Goal: Information Seeking & Learning: Learn about a topic

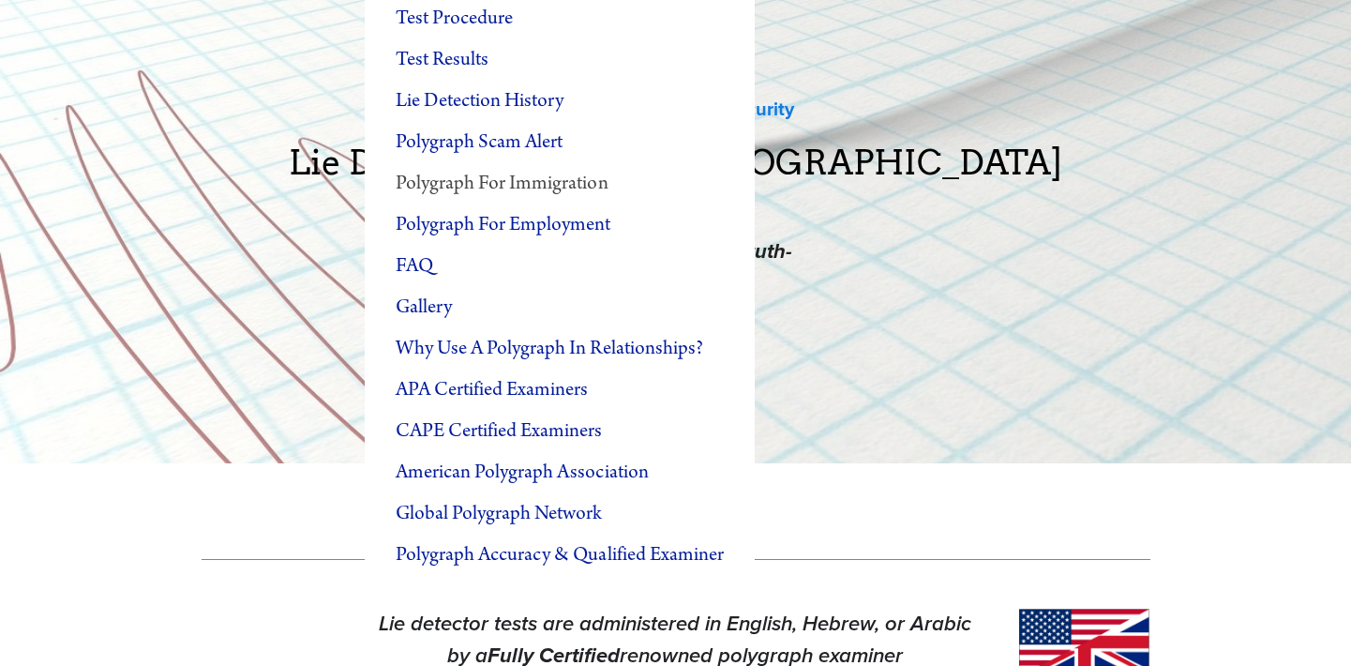
scroll to position [142, 0]
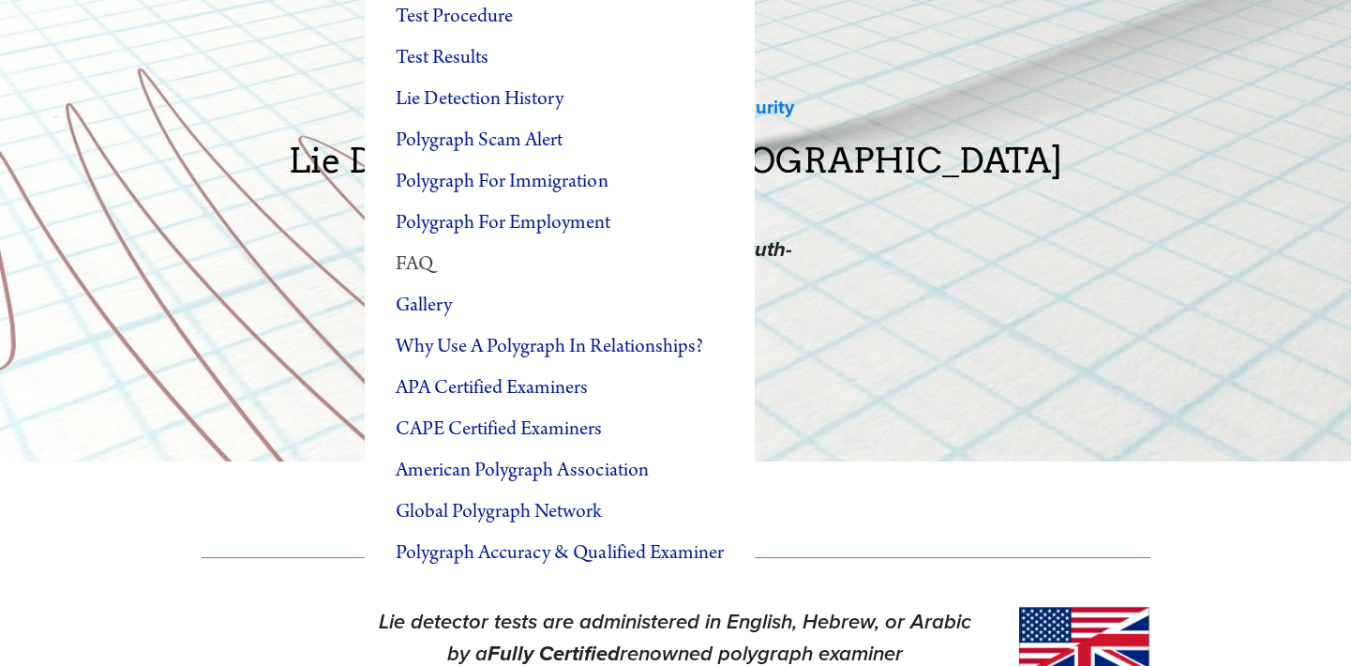
click at [426, 269] on link "FAQ" at bounding box center [560, 264] width 390 height 41
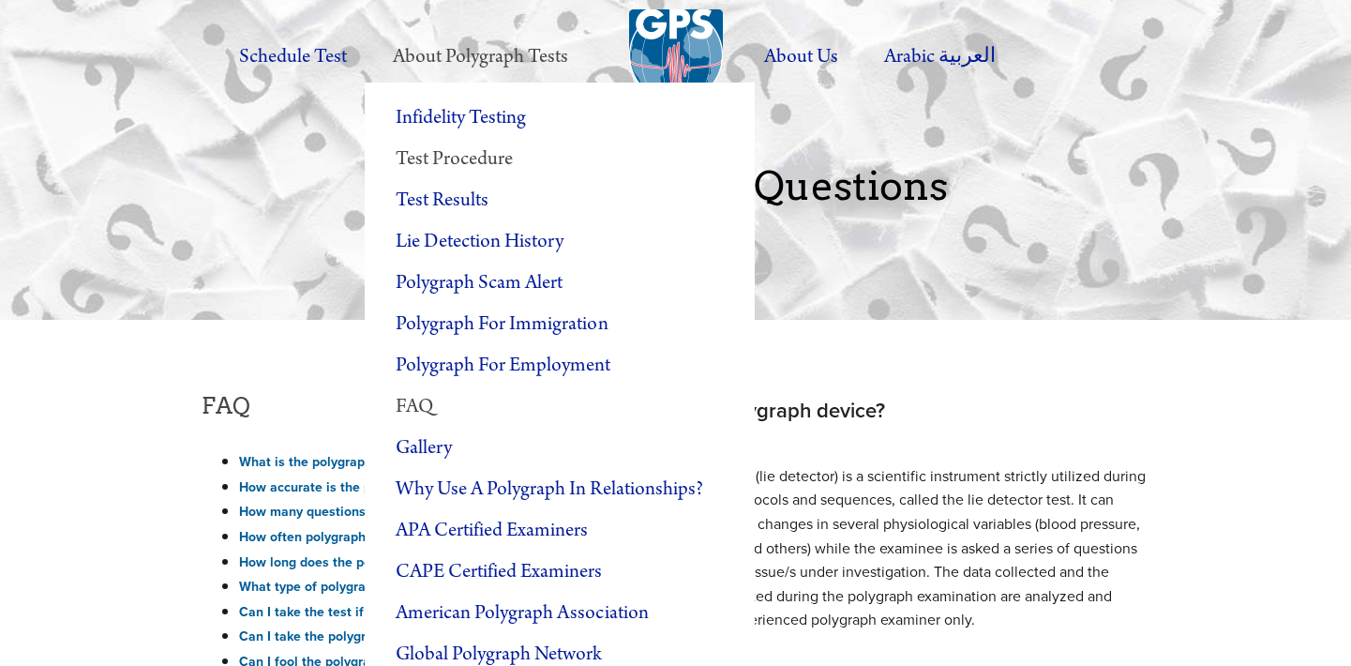
click at [481, 169] on link "Test Procedure" at bounding box center [560, 159] width 390 height 41
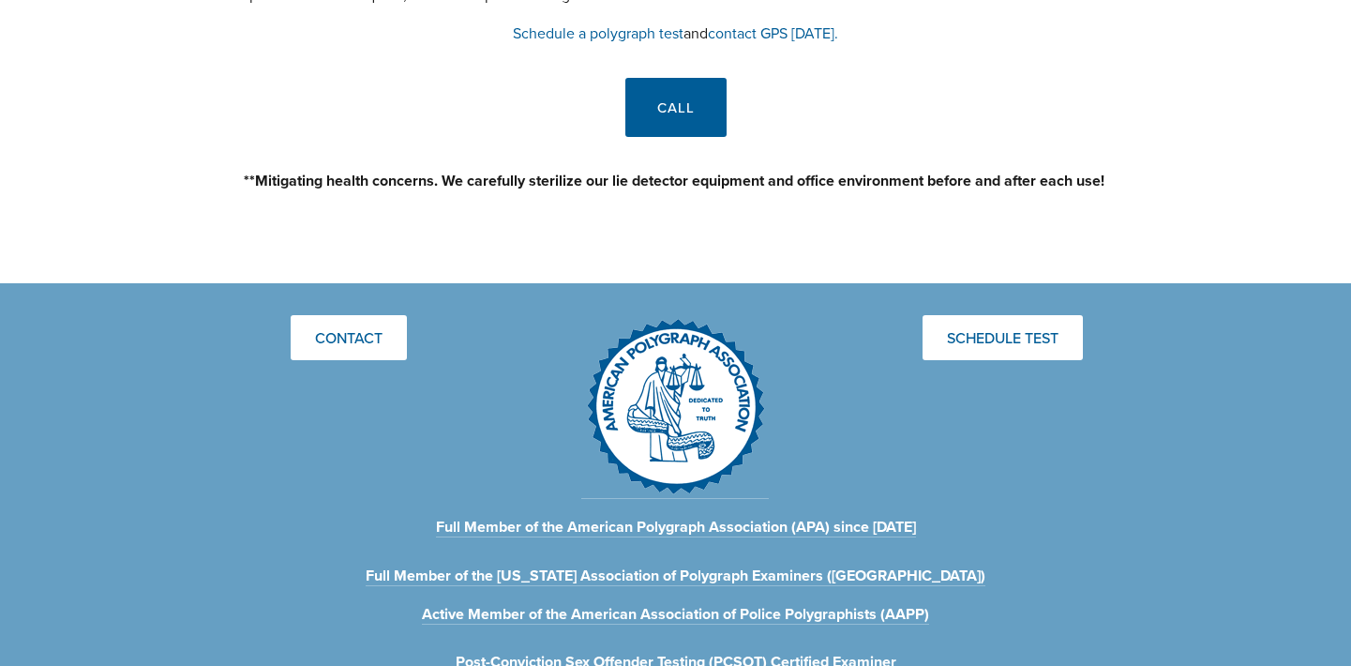
scroll to position [2917, 0]
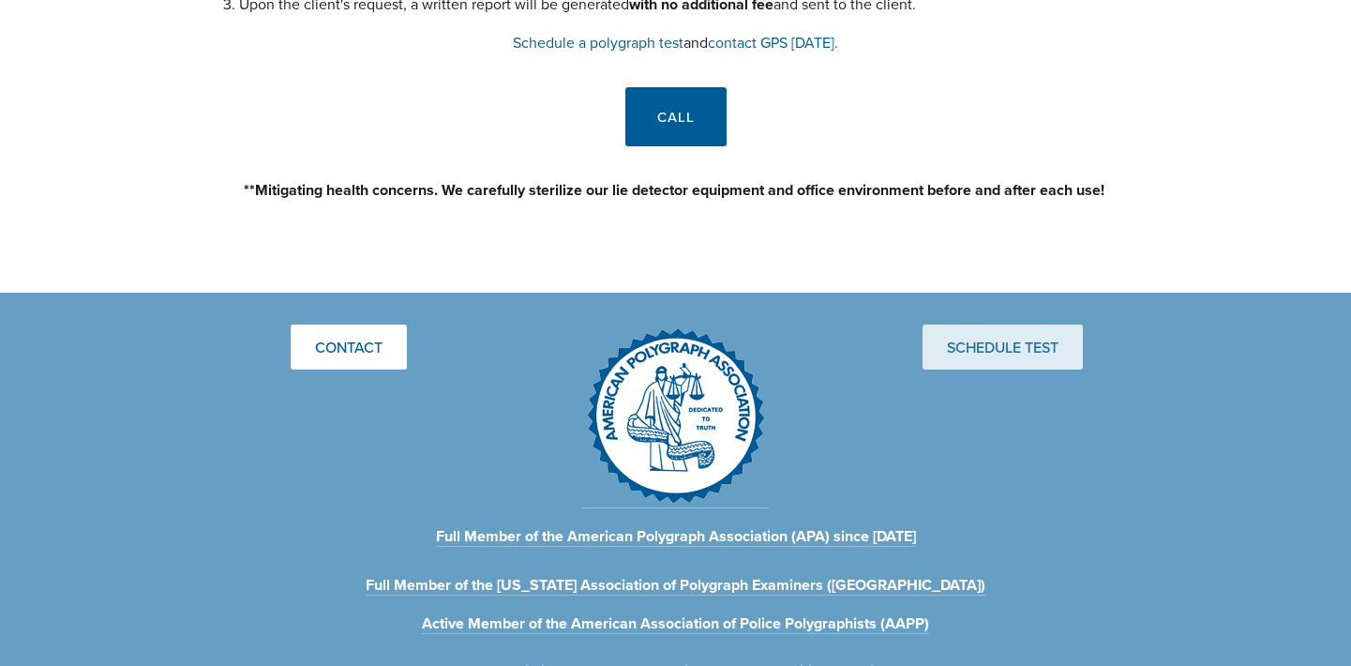
click at [999, 324] on link "Schedule Test" at bounding box center [1002, 346] width 160 height 45
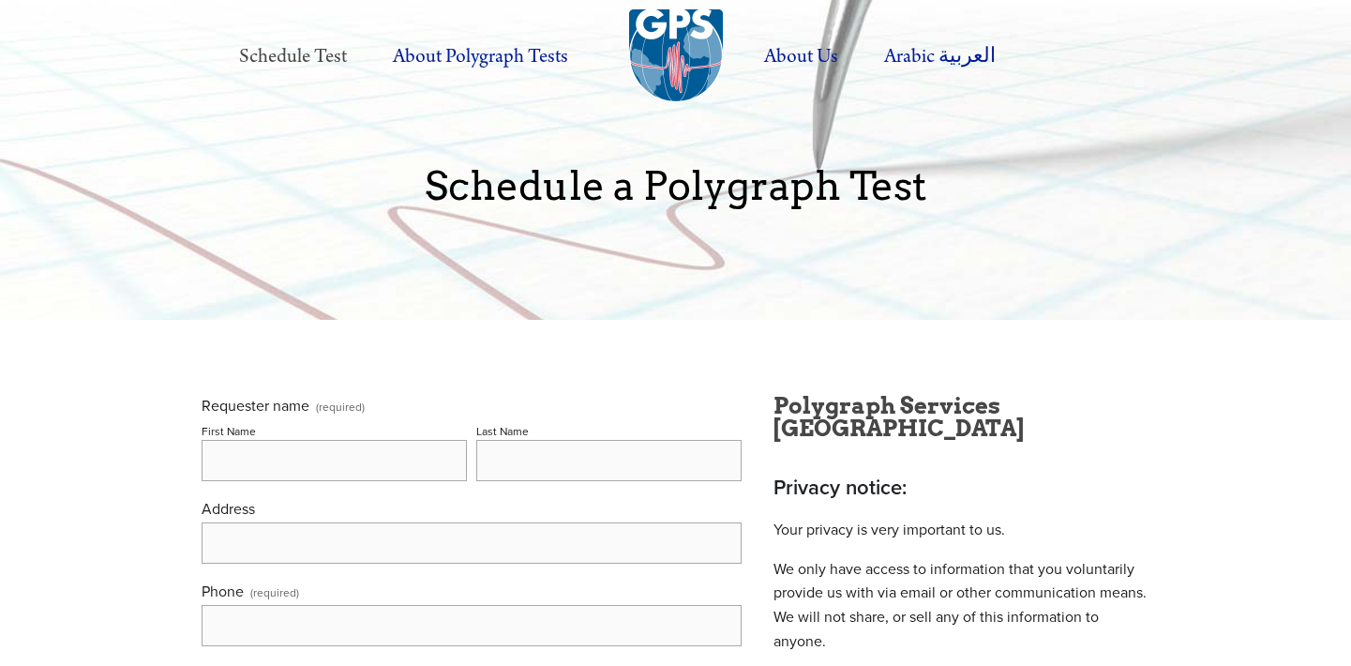
click at [670, 78] on img at bounding box center [676, 56] width 94 height 94
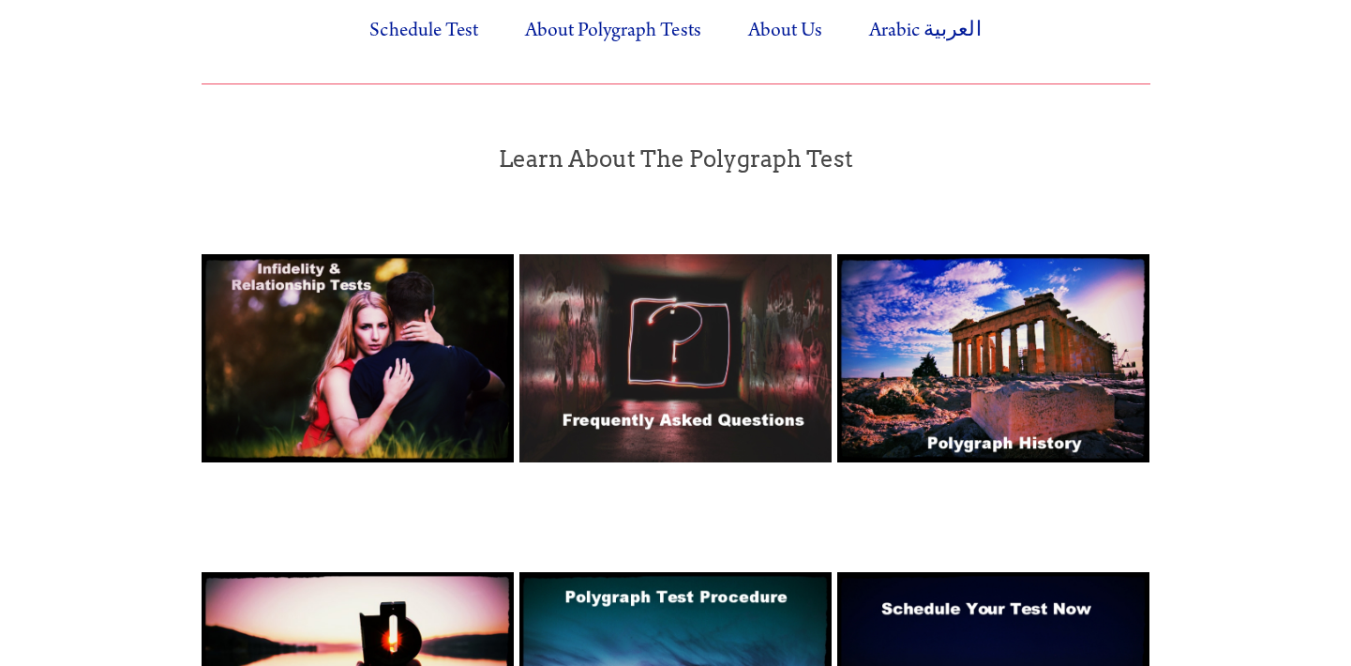
scroll to position [1194, 0]
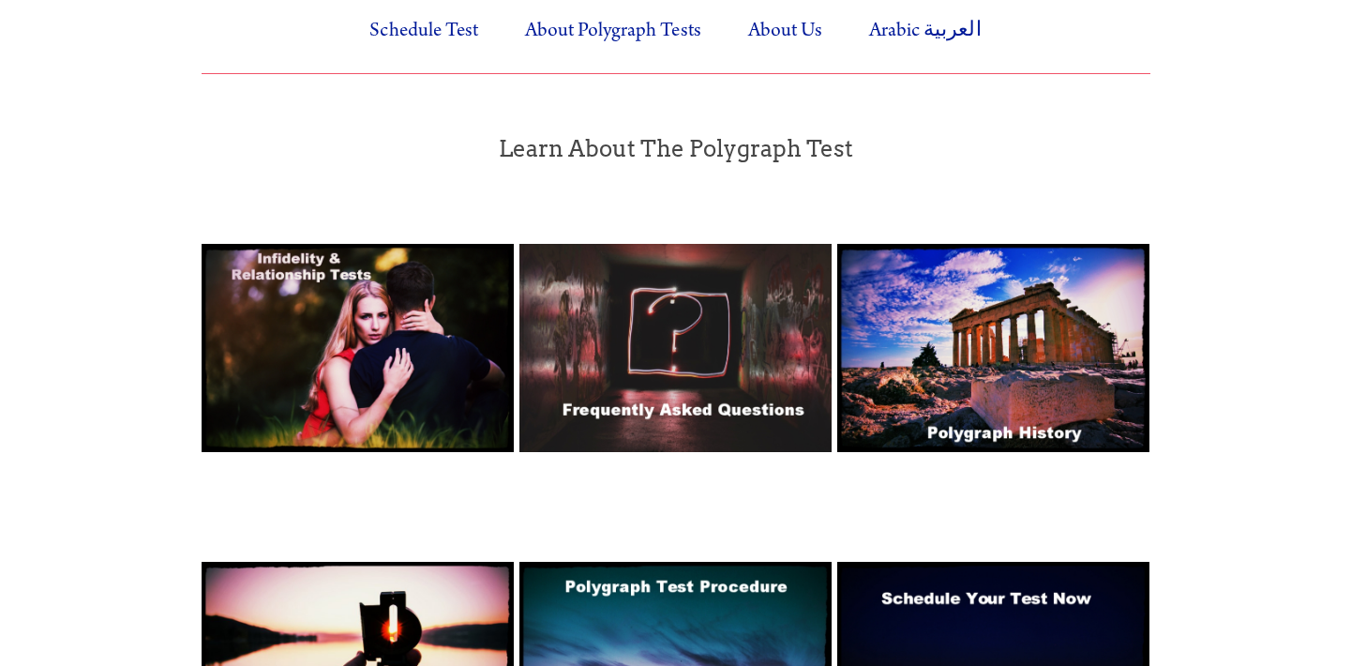
click at [337, 323] on img at bounding box center [358, 348] width 312 height 208
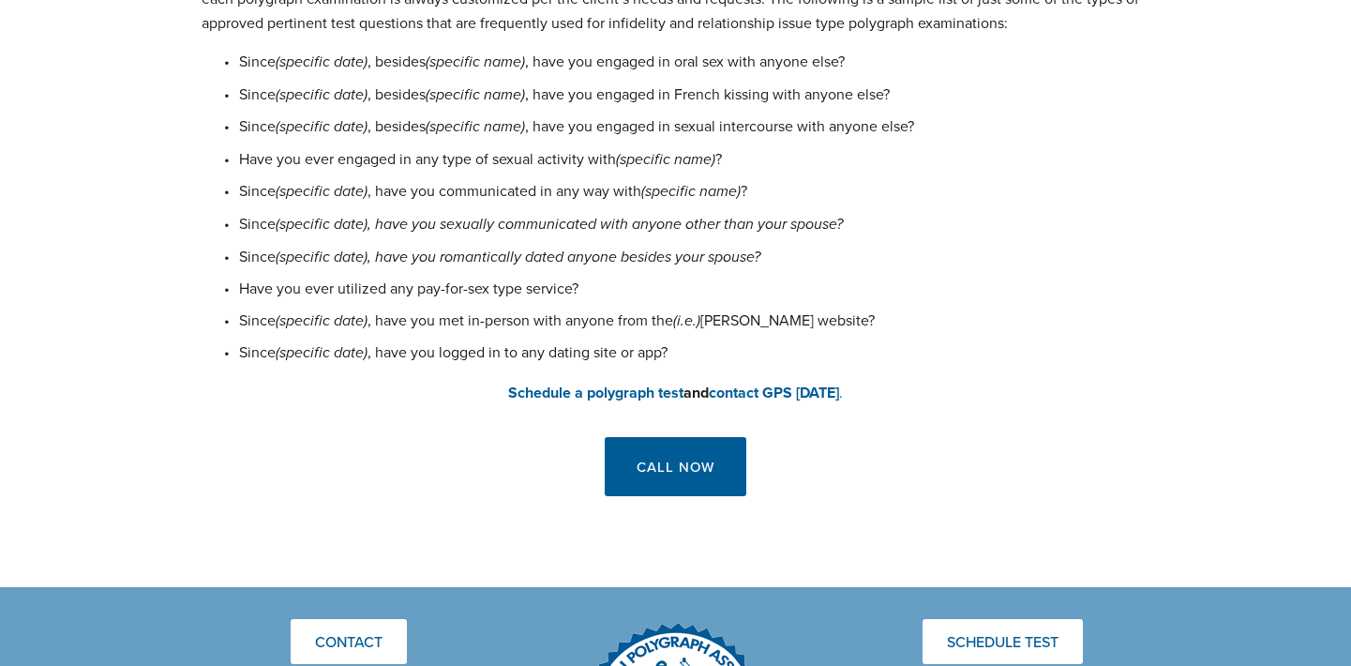
scroll to position [870, 0]
